Goal: Task Accomplishment & Management: Manage account settings

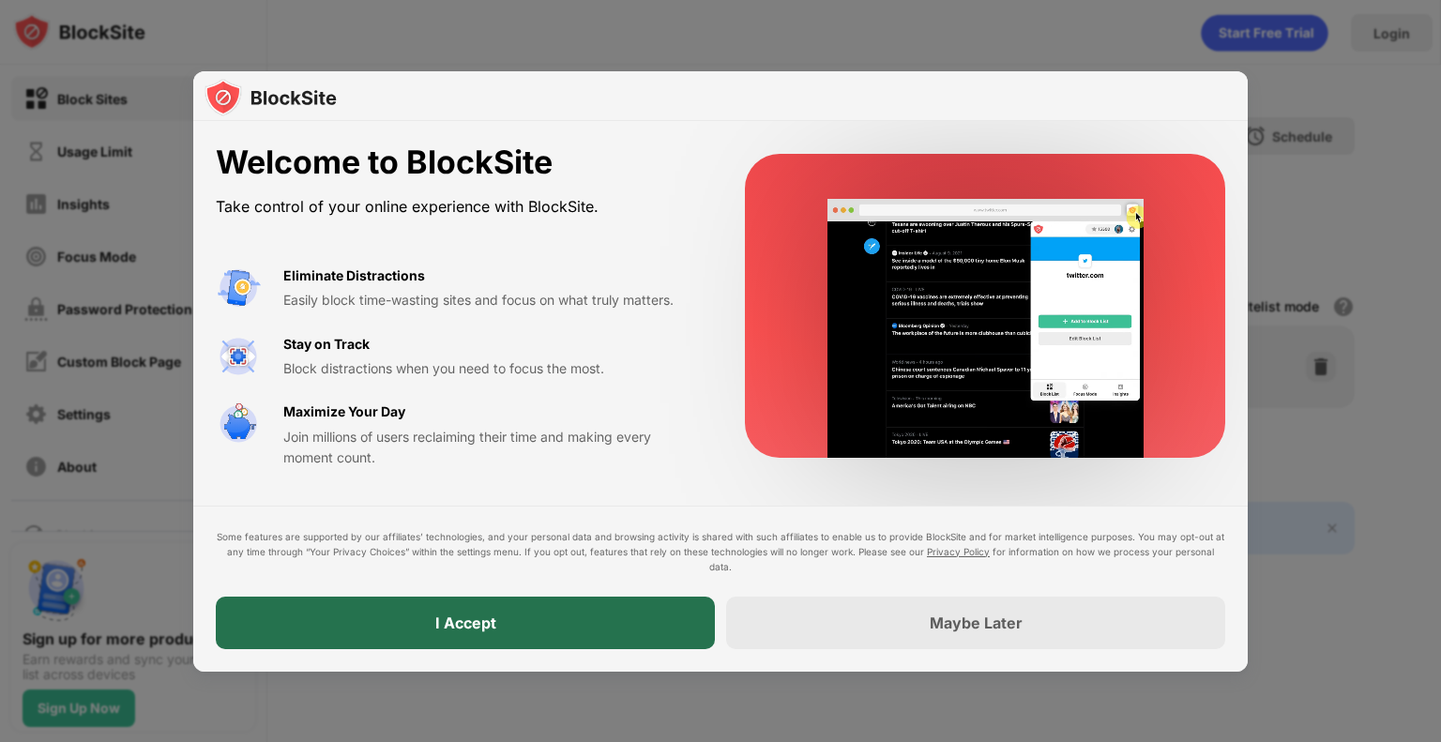
click at [540, 606] on div "I Accept" at bounding box center [465, 623] width 499 height 53
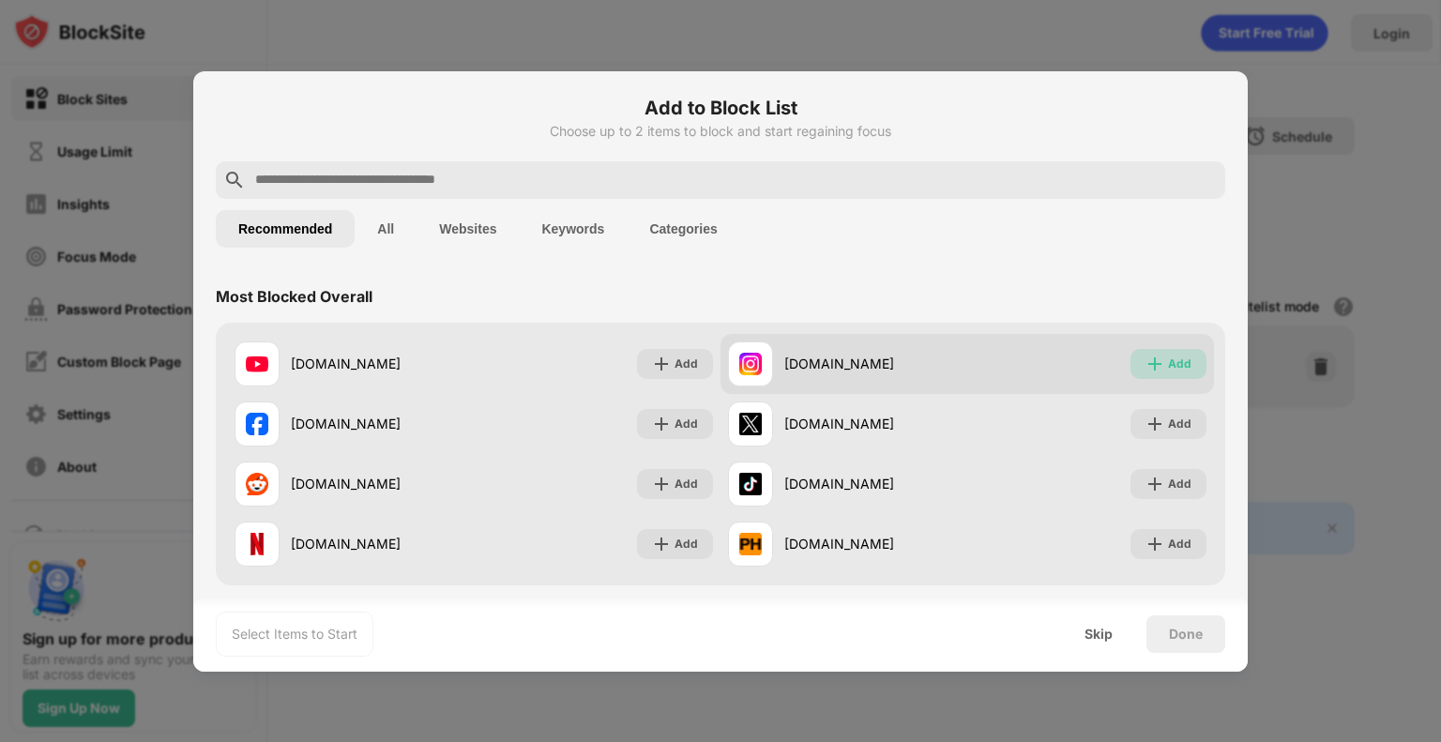
click at [1169, 367] on div "Add" at bounding box center [1179, 364] width 23 height 19
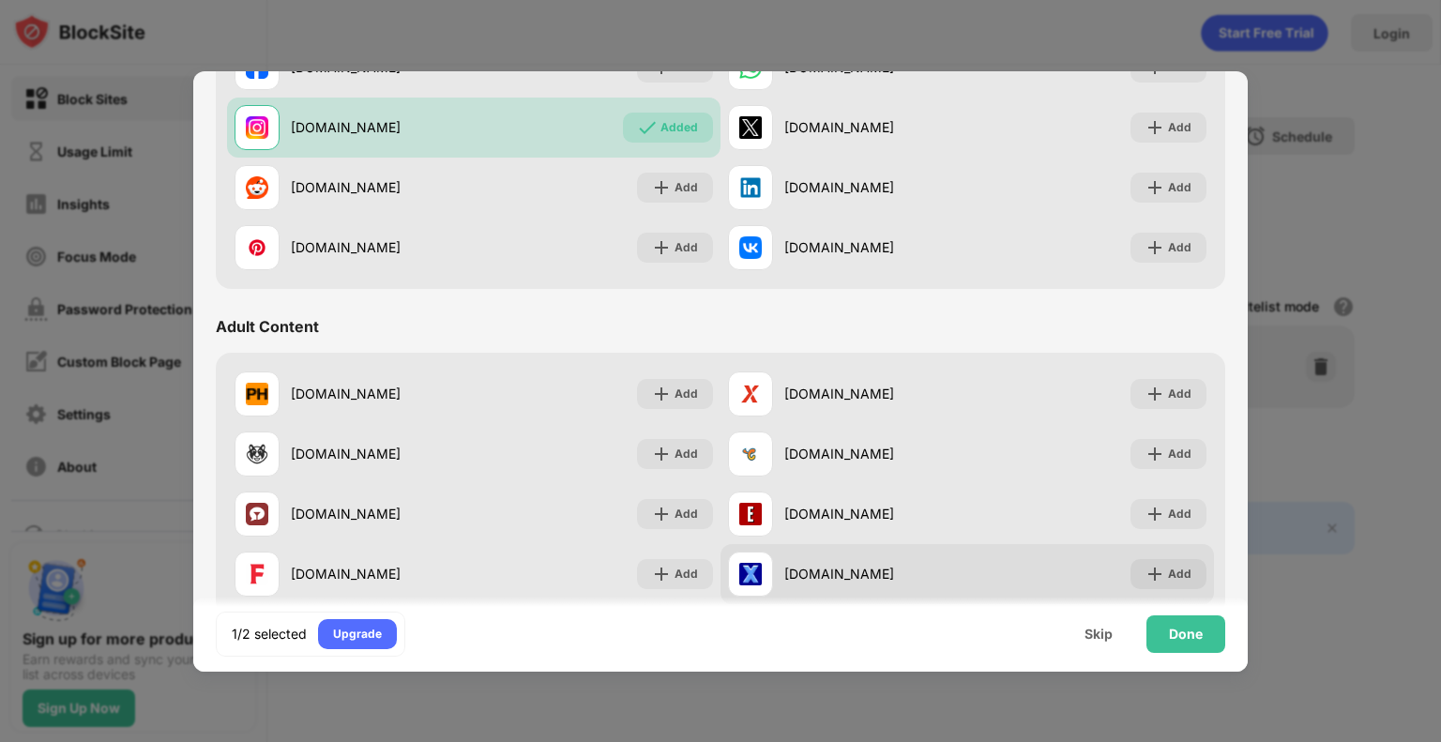
scroll to position [622, 0]
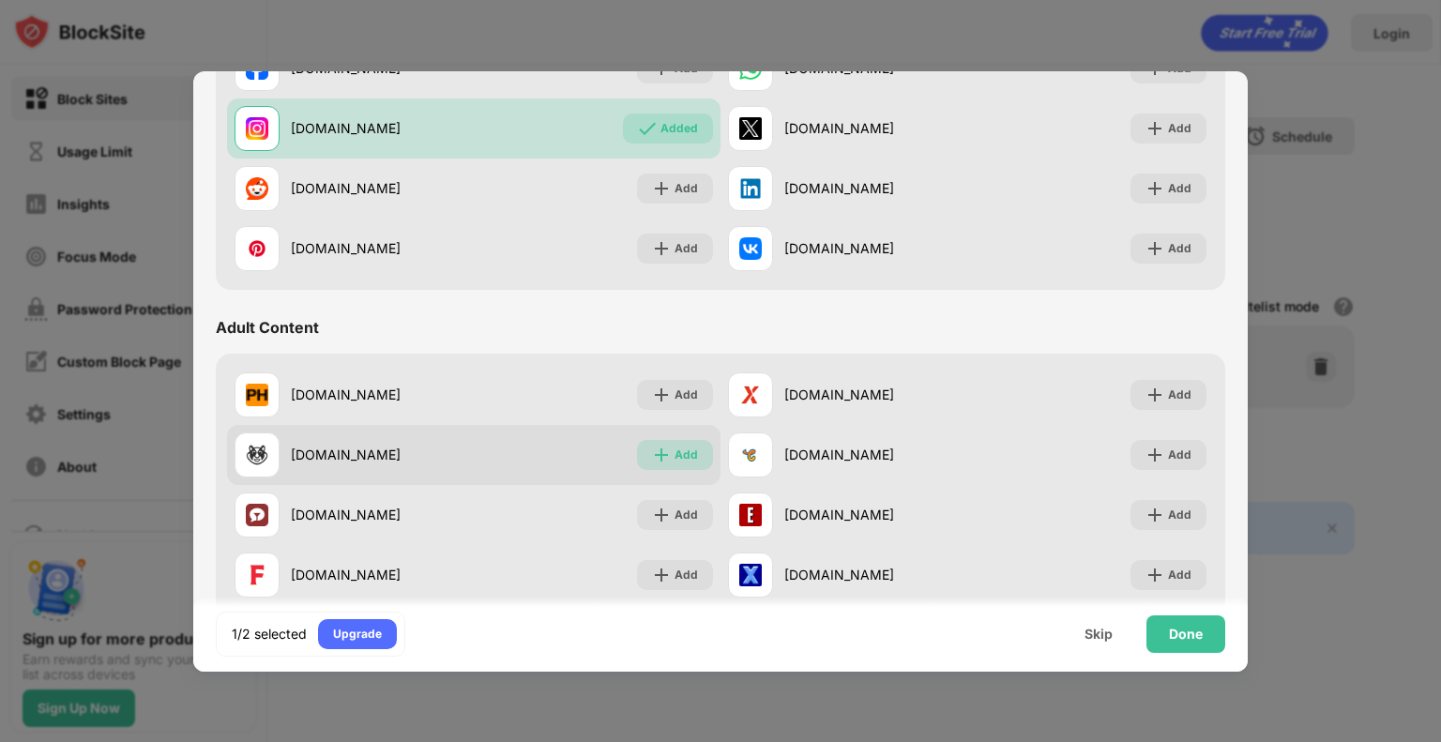
click at [687, 449] on div "Add" at bounding box center [686, 455] width 23 height 19
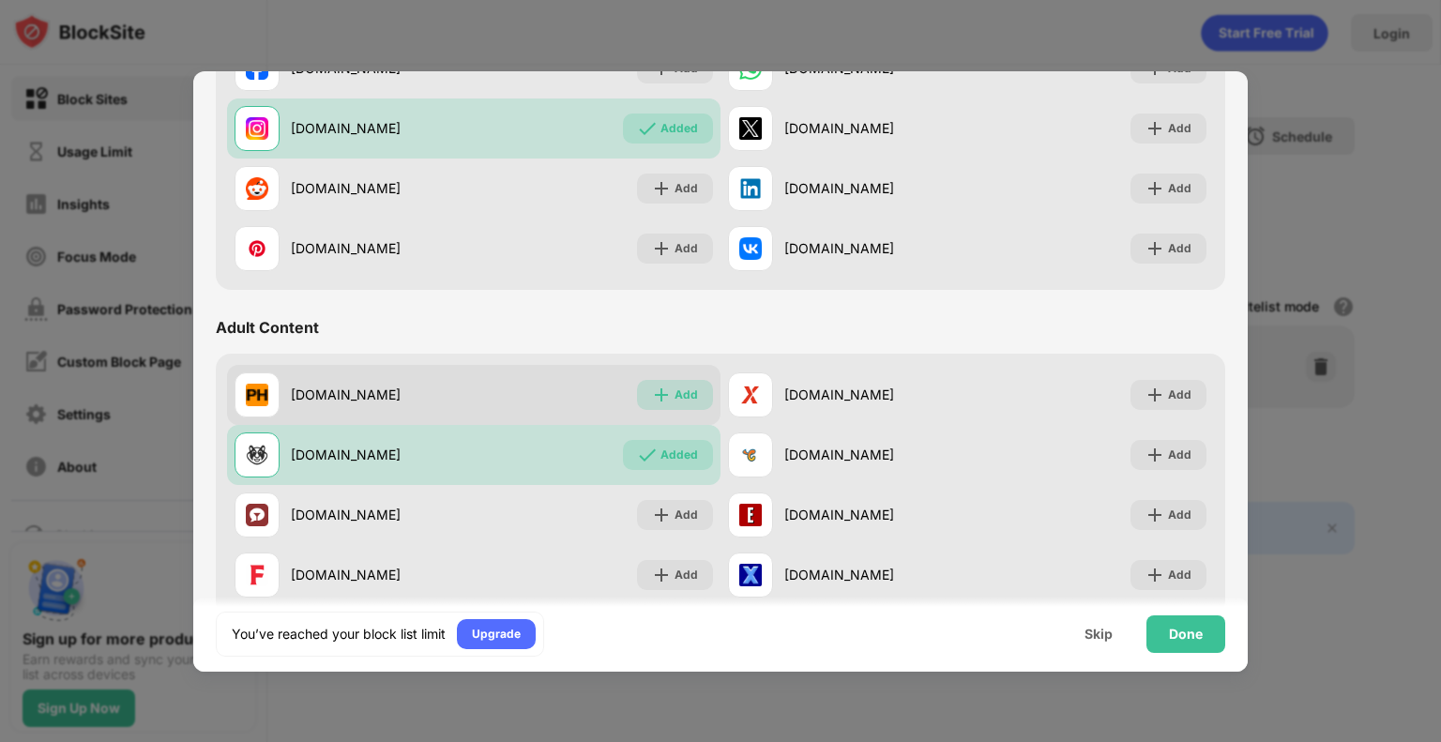
click at [664, 388] on div "Add" at bounding box center [675, 395] width 76 height 30
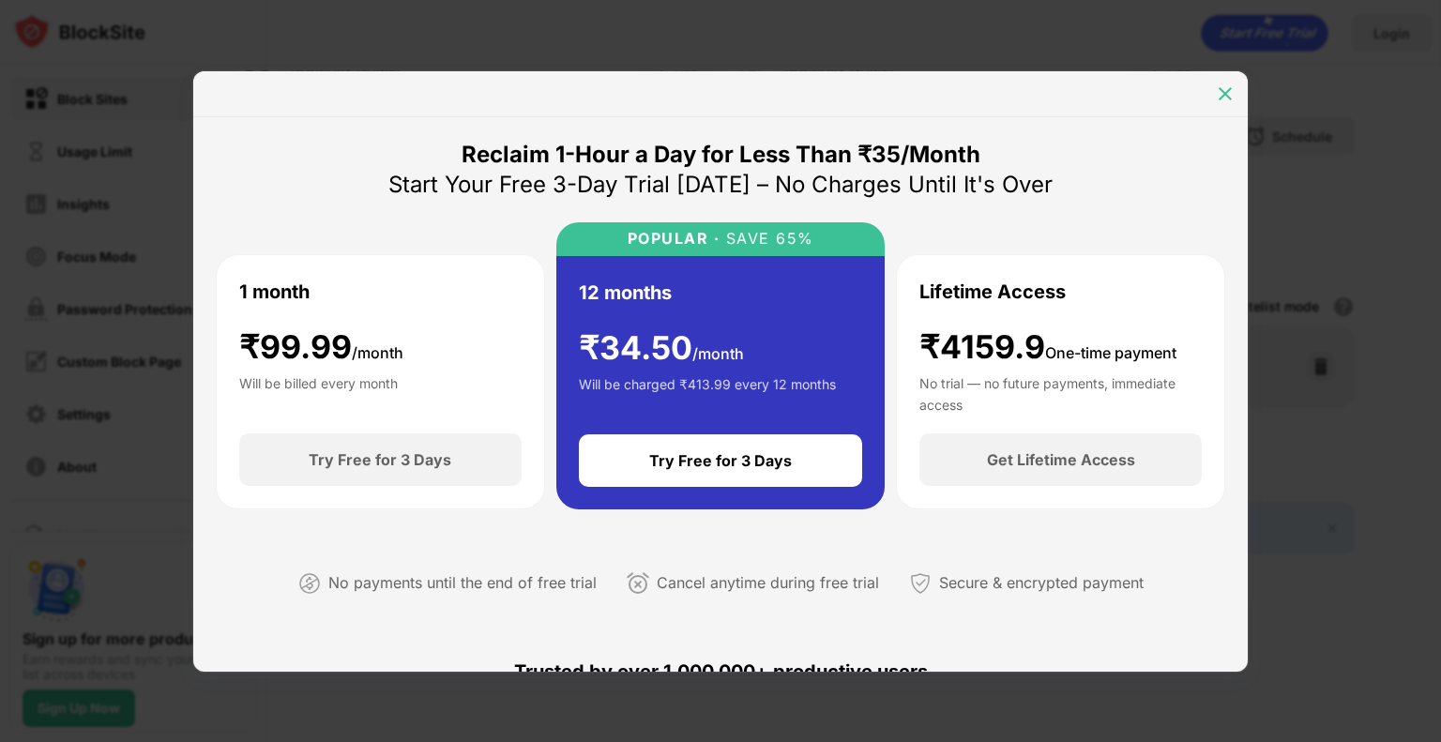
click at [1225, 87] on img at bounding box center [1225, 93] width 19 height 19
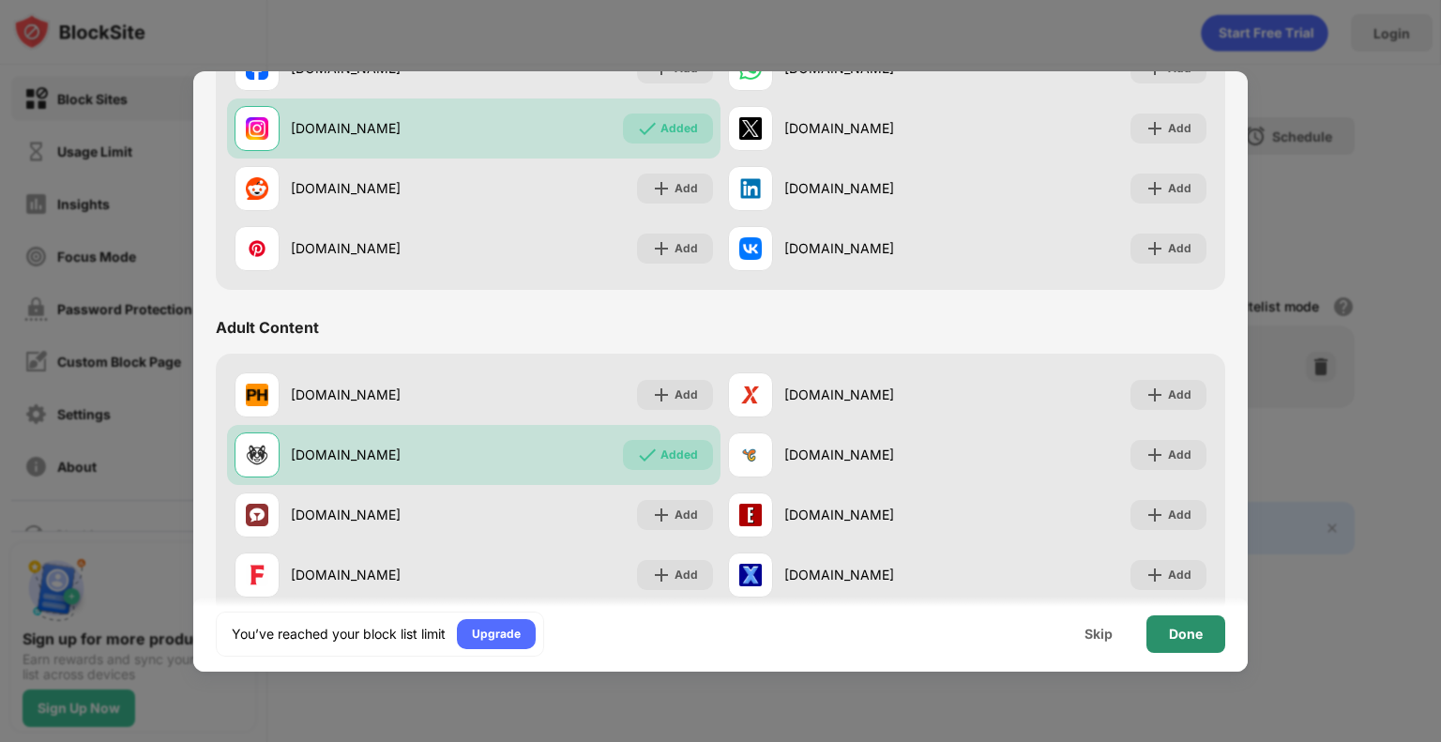
click at [1165, 641] on div "Done" at bounding box center [1186, 635] width 79 height 38
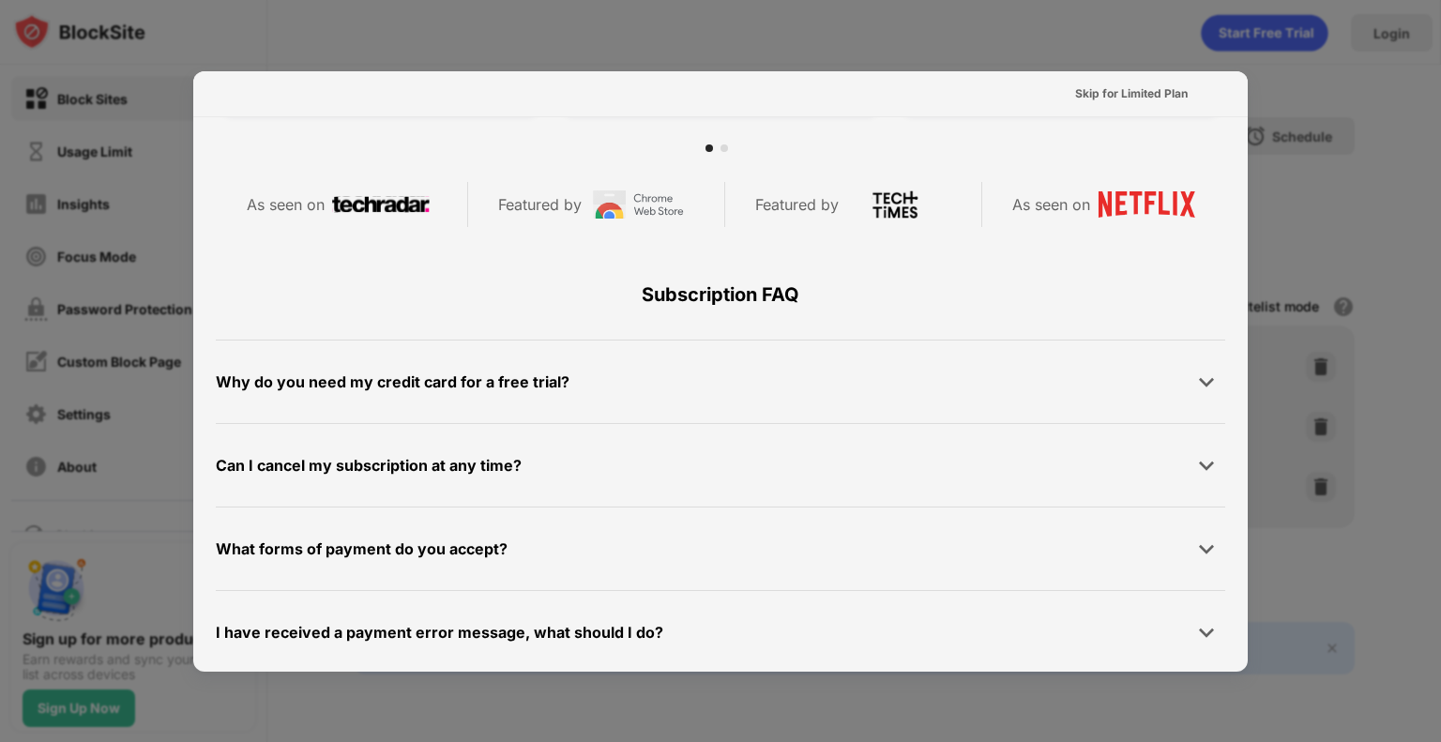
scroll to position [915, 0]
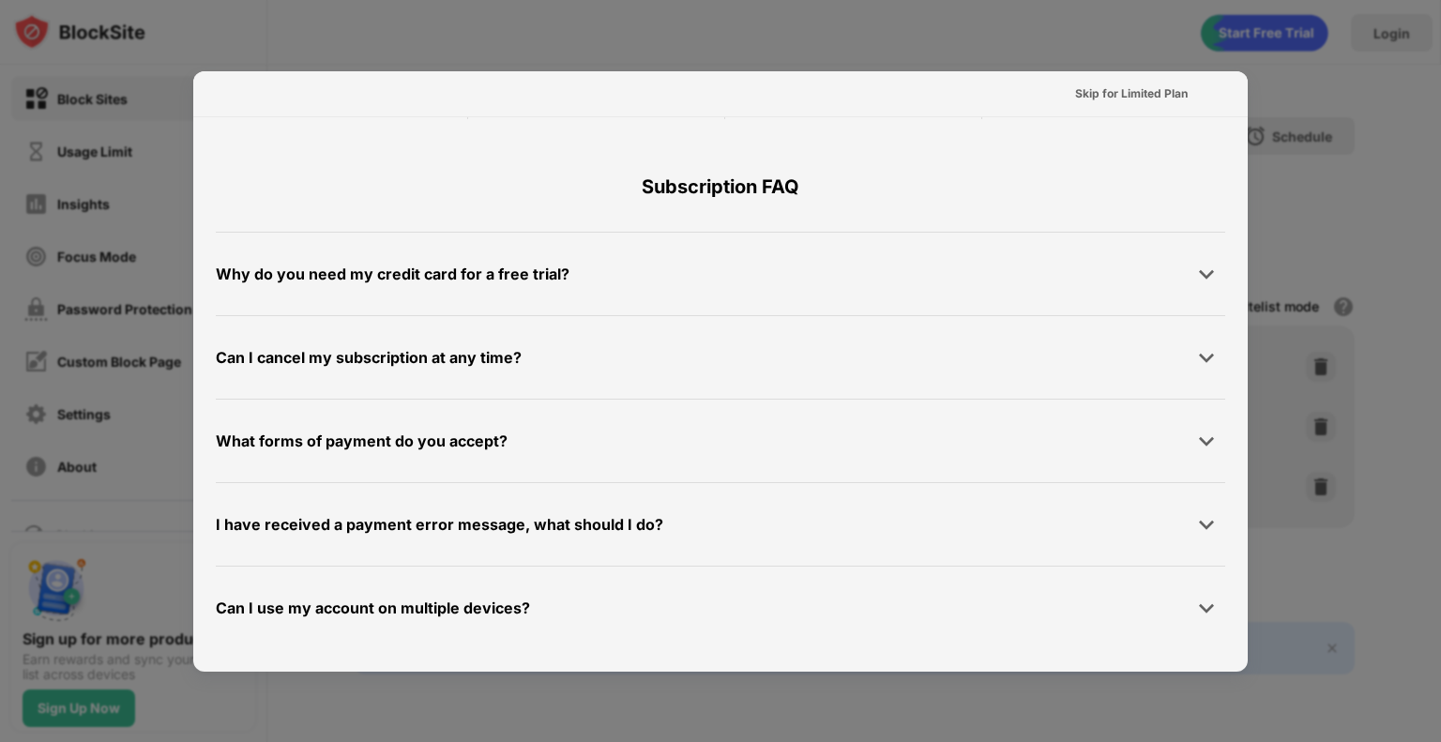
click at [1302, 636] on div at bounding box center [720, 371] width 1441 height 742
click at [1104, 93] on div "Skip for Limited Plan" at bounding box center [1131, 93] width 113 height 19
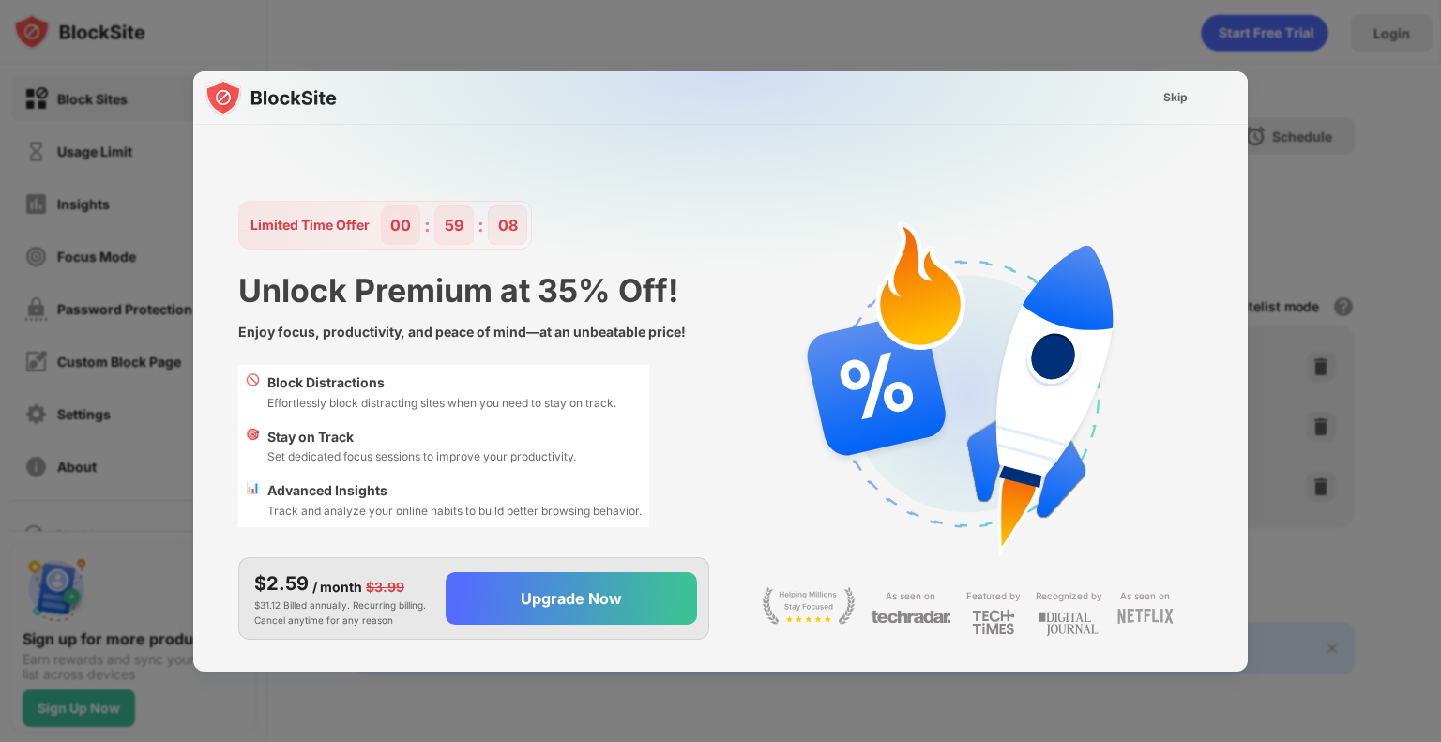
scroll to position [0, 0]
click at [1189, 98] on div "Skip" at bounding box center [1176, 98] width 54 height 30
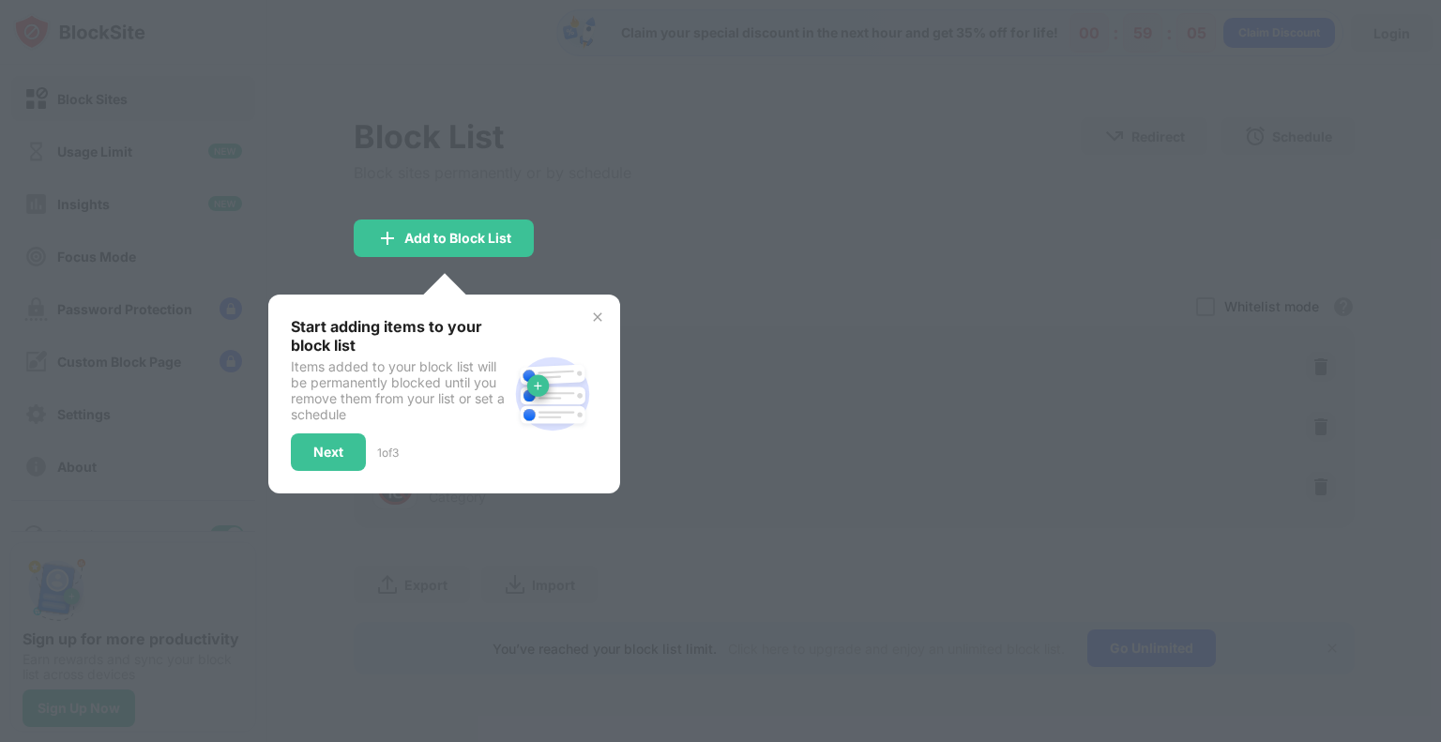
click at [739, 214] on div at bounding box center [720, 371] width 1441 height 742
click at [342, 456] on div "Next" at bounding box center [328, 452] width 30 height 15
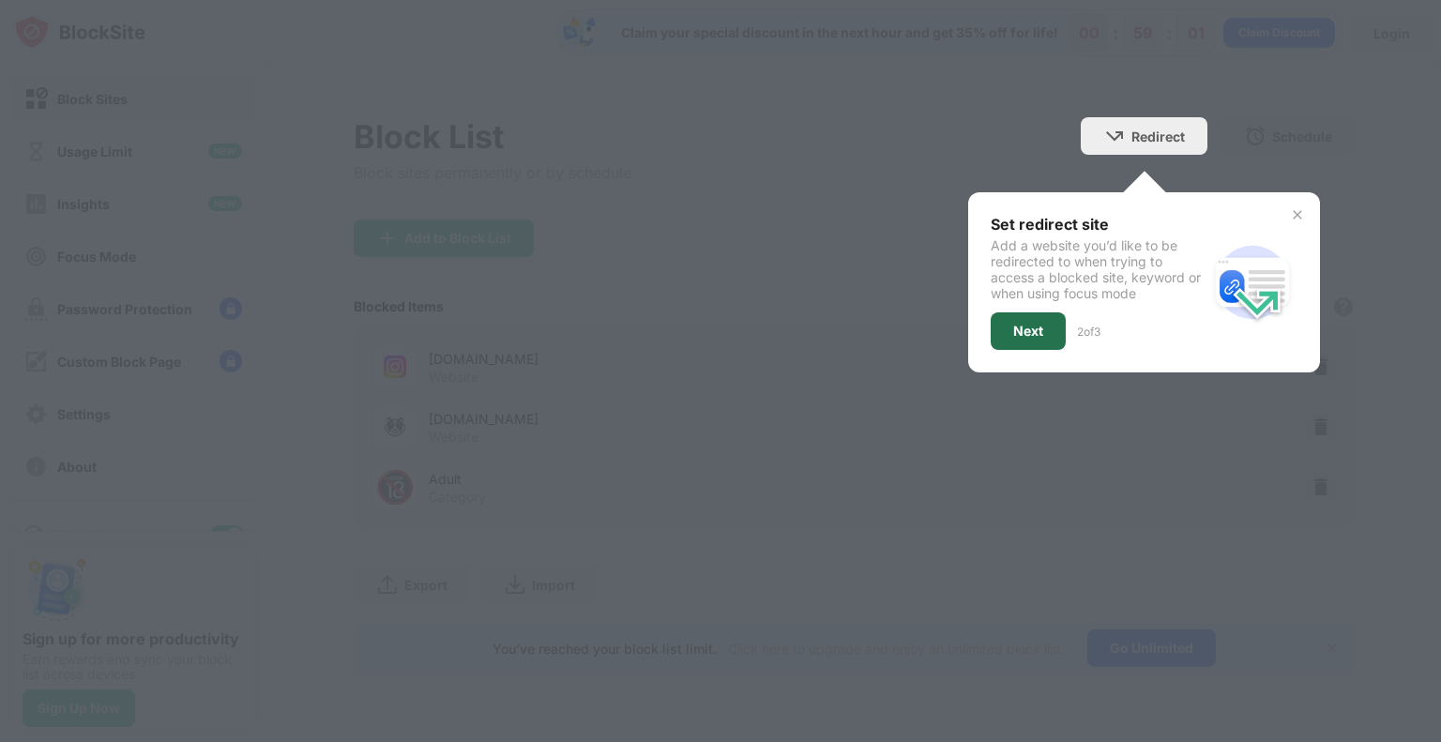
click at [1003, 326] on div "Next" at bounding box center [1028, 331] width 75 height 38
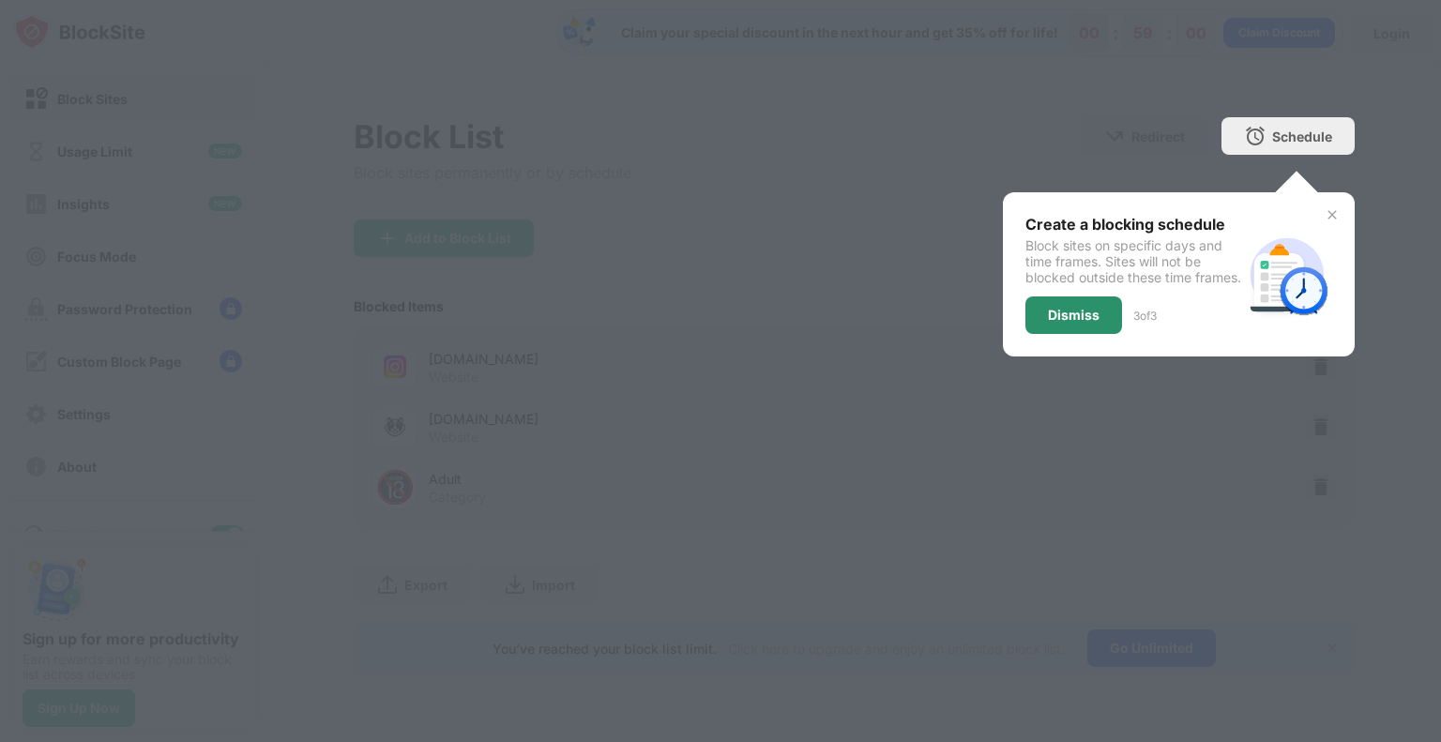
drag, startPoint x: 1003, startPoint y: 326, endPoint x: 1054, endPoint y: 327, distance: 50.7
click at [1054, 327] on div "Create a blocking schedule Block sites on specific days and time frames. Sites …" at bounding box center [1179, 274] width 352 height 164
click at [1054, 323] on div "Dismiss" at bounding box center [1074, 315] width 52 height 15
